Goal: Find specific page/section: Find specific page/section

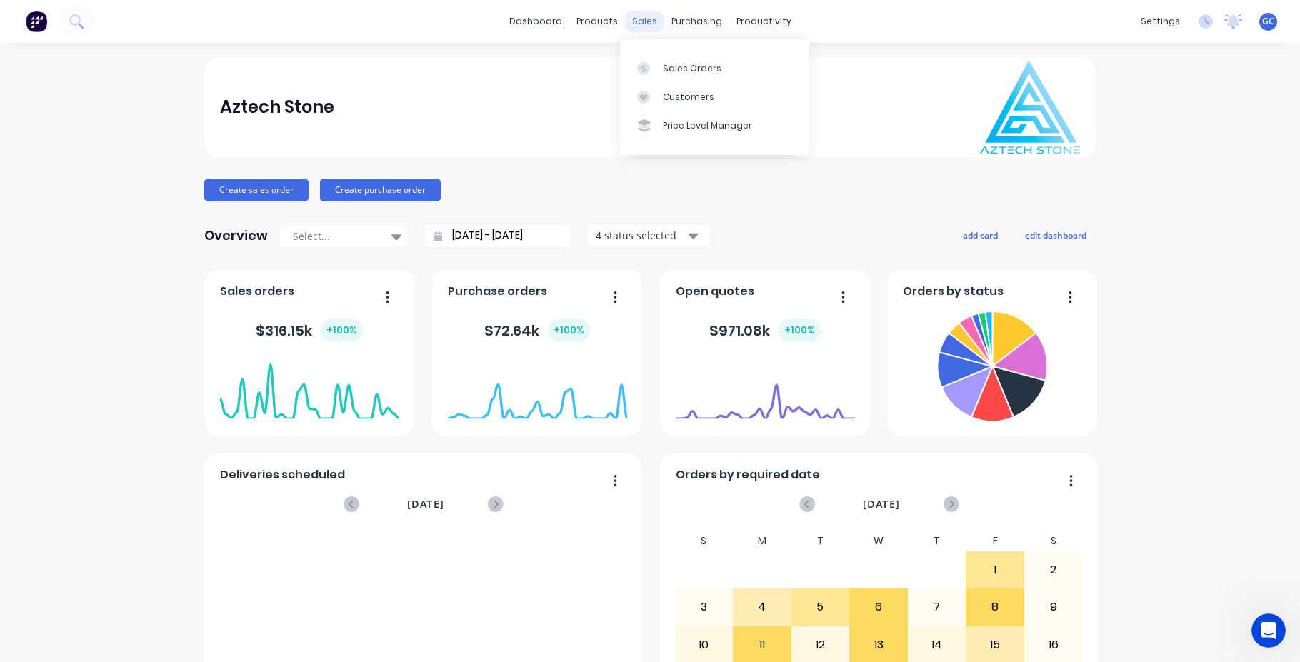
click at [641, 19] on div "sales" at bounding box center [644, 21] width 39 height 21
click at [683, 67] on div "Sales Orders" at bounding box center [692, 68] width 59 height 13
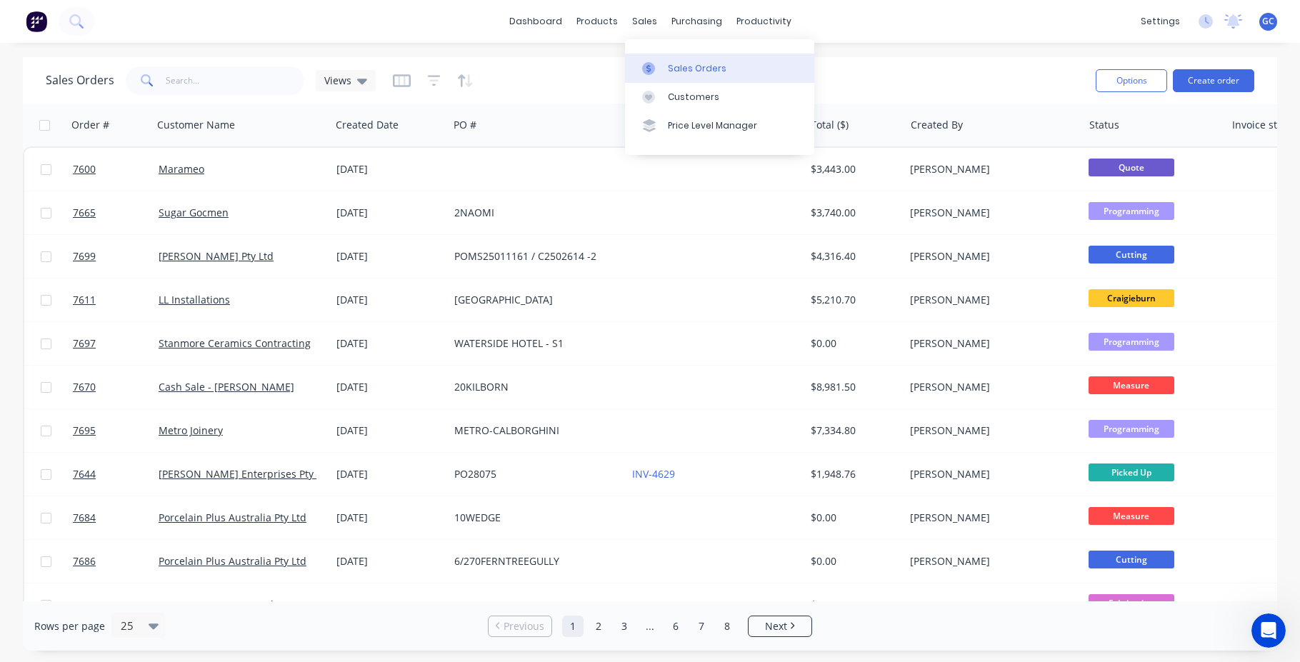
click at [690, 66] on div "Sales Orders" at bounding box center [697, 68] width 59 height 13
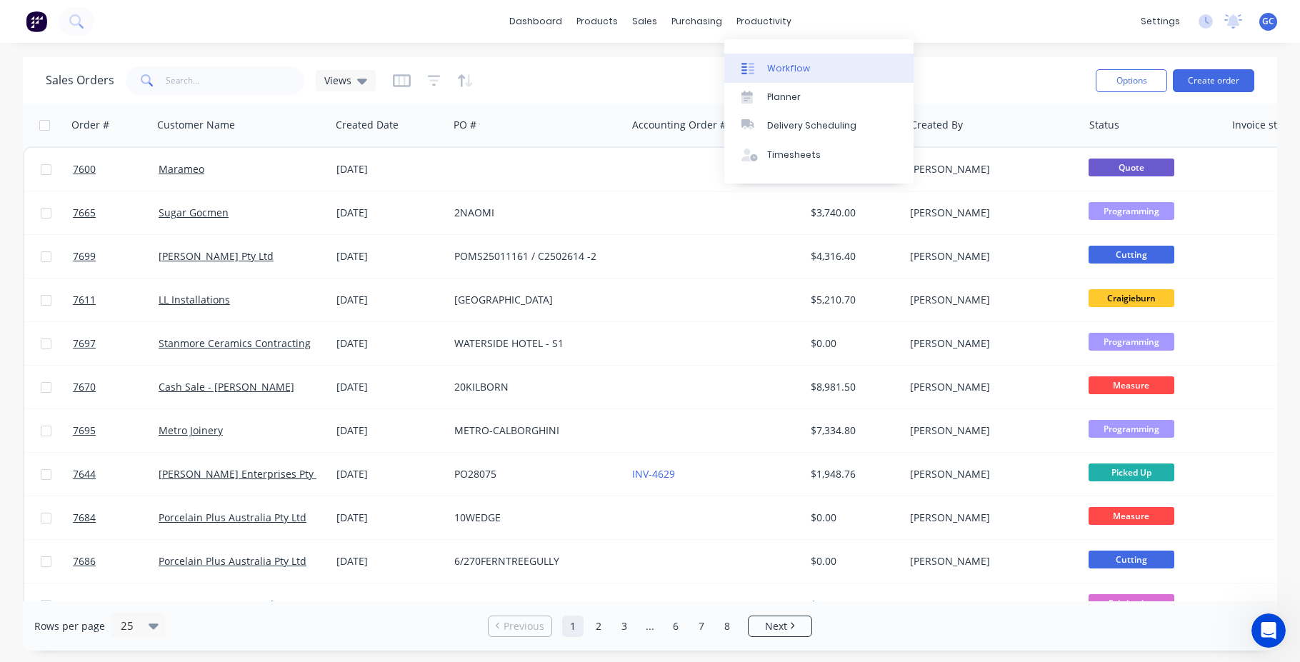
click at [781, 67] on div "Workflow" at bounding box center [788, 68] width 43 height 13
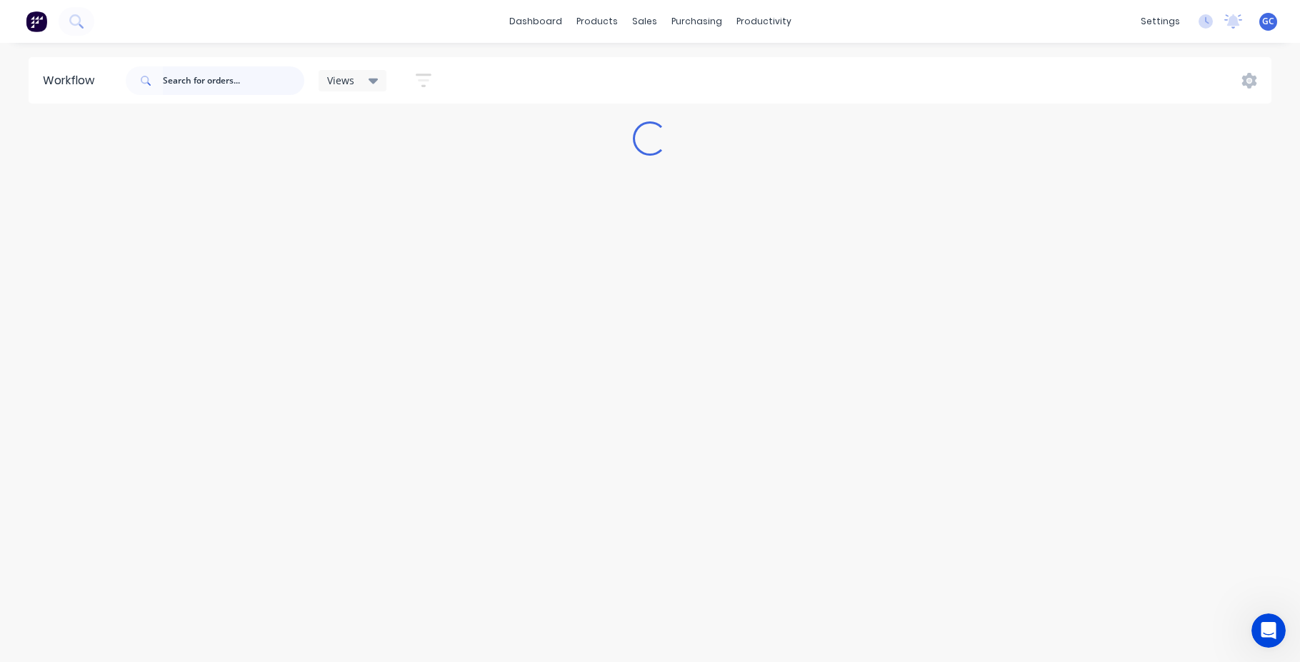
click at [170, 79] on input "text" at bounding box center [233, 80] width 141 height 29
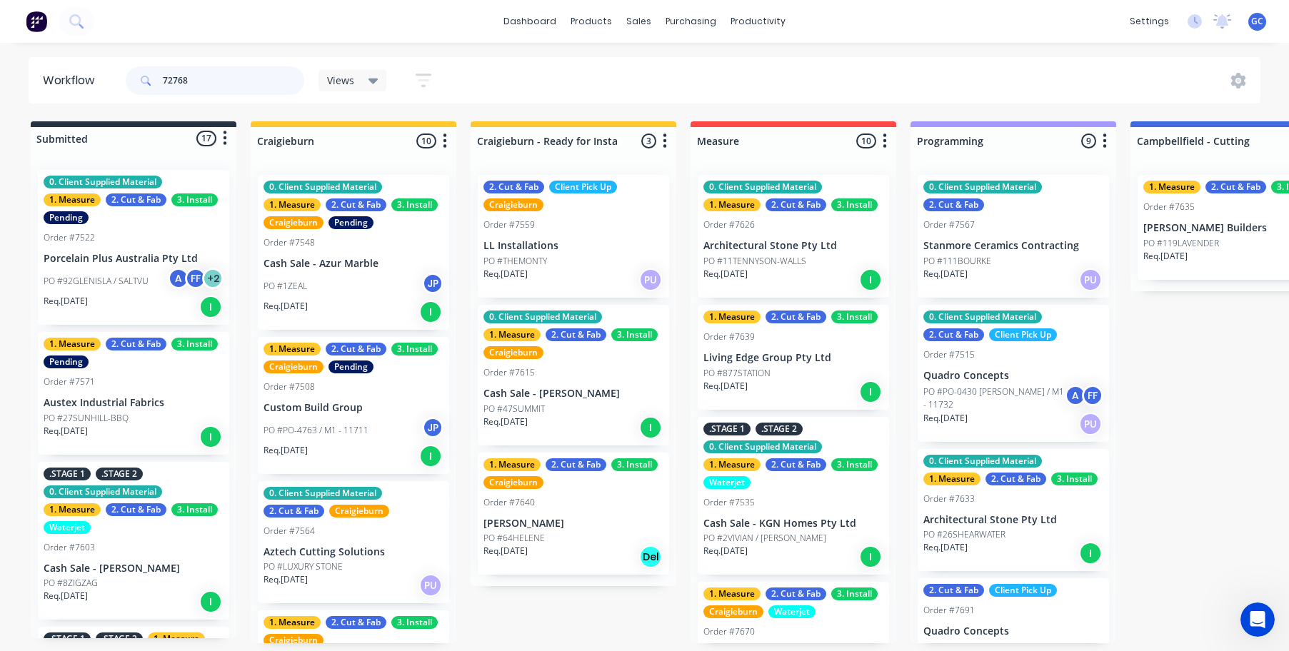
type input "72768"
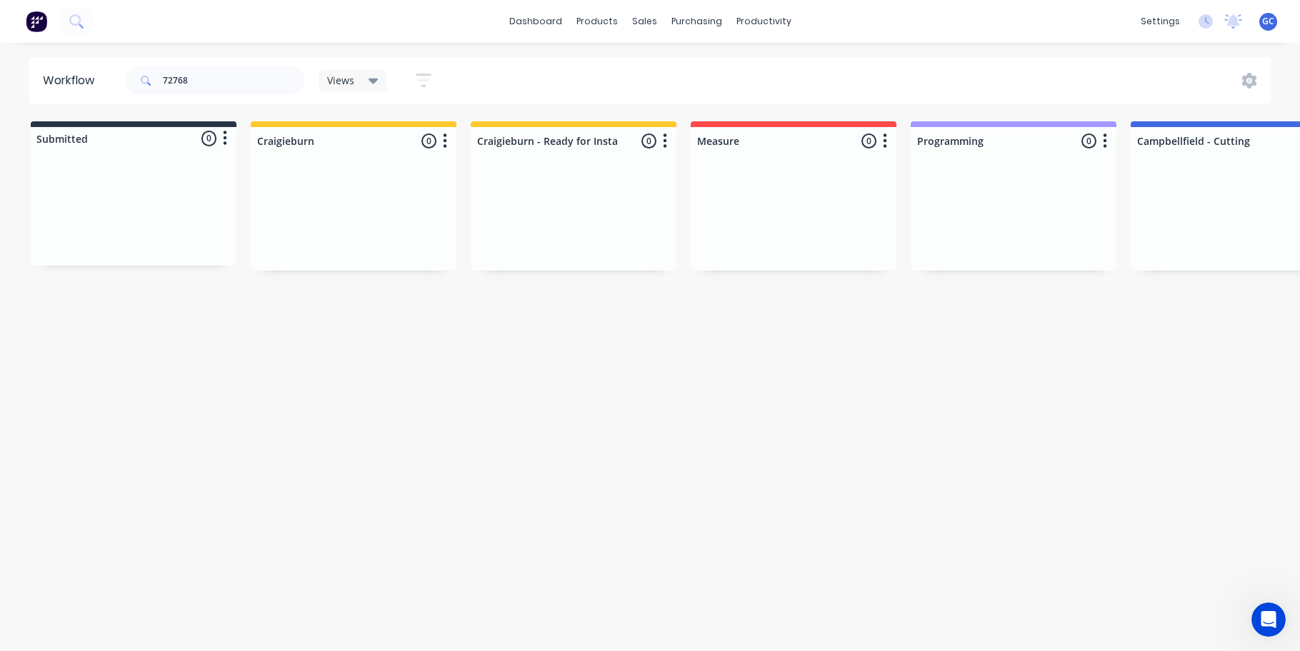
click at [372, 79] on icon at bounding box center [374, 82] width 10 height 6
click at [406, 286] on div "Workflow 72768 Views Save new view None (Default) edit Value edit Show/Hide sta…" at bounding box center [650, 340] width 1300 height 566
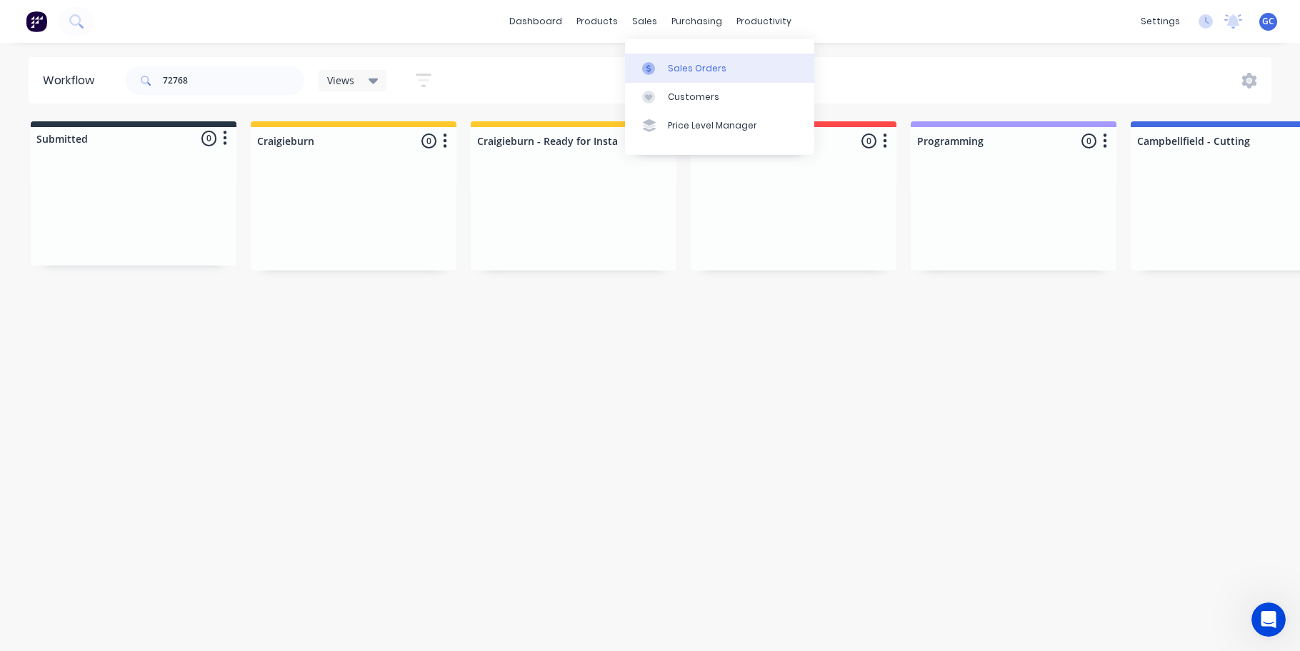
click at [679, 68] on div "Sales Orders" at bounding box center [697, 68] width 59 height 13
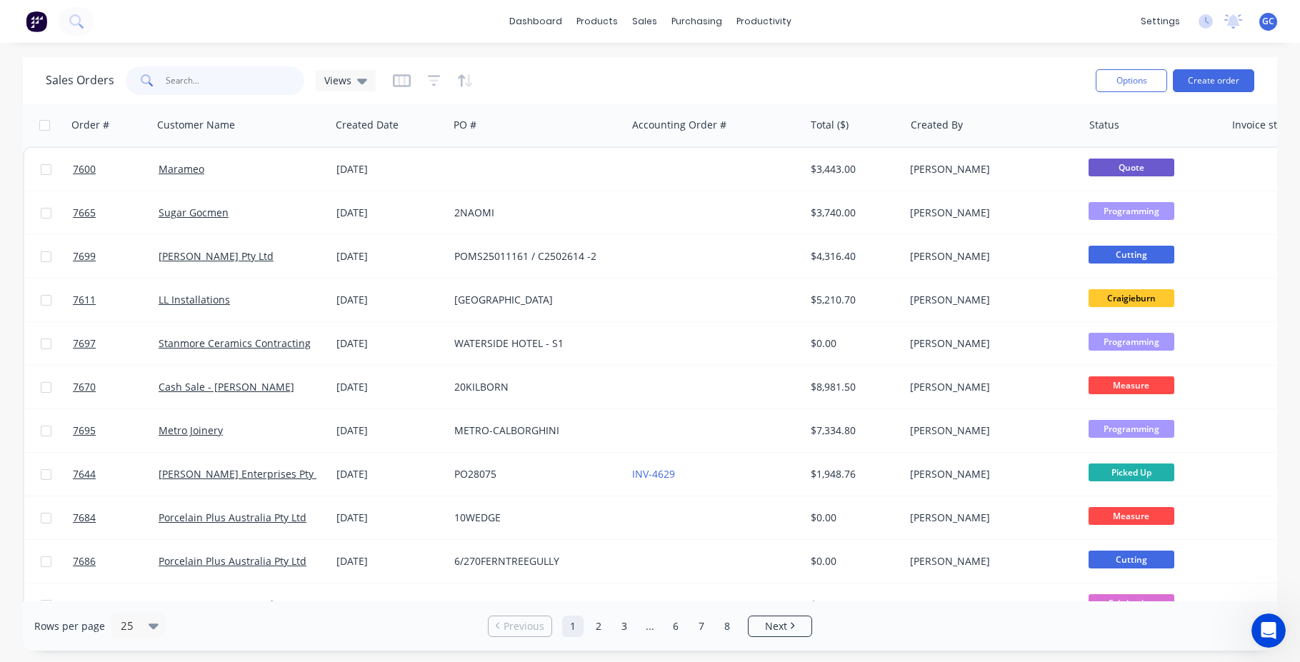
click at [168, 74] on input "text" at bounding box center [235, 80] width 139 height 29
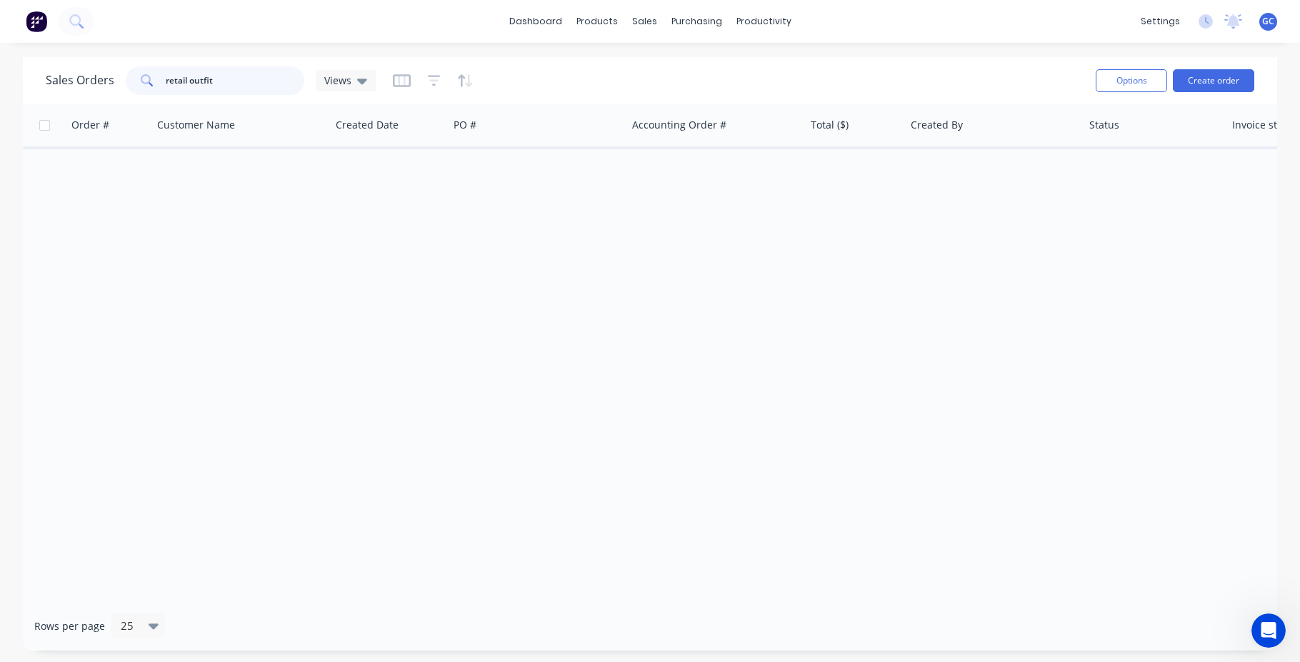
click at [166, 78] on input "retail outfit" at bounding box center [235, 80] width 139 height 29
type input "cash sale retail outfit"
drag, startPoint x: 260, startPoint y: 82, endPoint x: 144, endPoint y: 79, distance: 115.8
click at [144, 79] on div "cash sale retail outfit" at bounding box center [215, 80] width 179 height 29
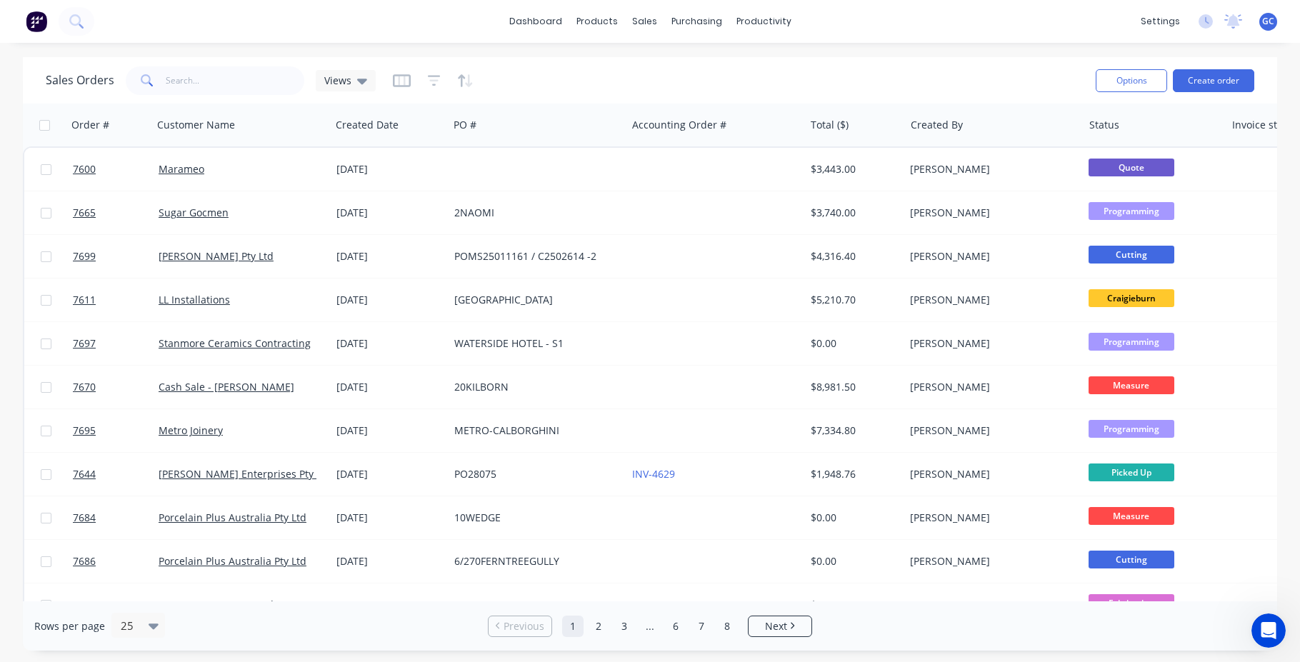
drag, startPoint x: 21, startPoint y: 53, endPoint x: 79, endPoint y: 1, distance: 77.4
click at [21, 53] on div "dashboard products sales purchasing productivity dashboard products Product Cat…" at bounding box center [650, 331] width 1300 height 662
click at [548, 19] on link "dashboard" at bounding box center [535, 21] width 67 height 21
